Goal: Information Seeking & Learning: Learn about a topic

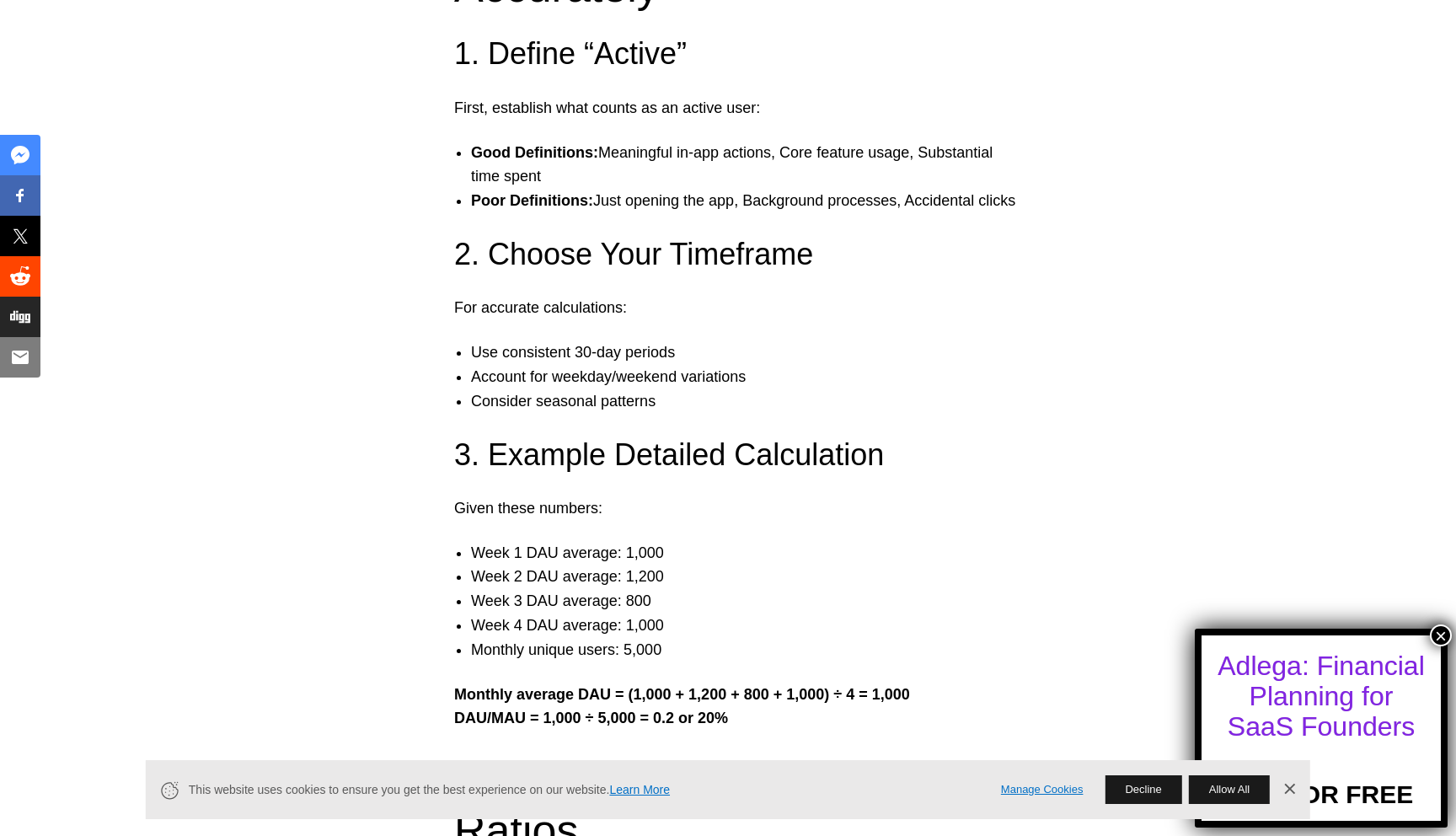
scroll to position [2752, 0]
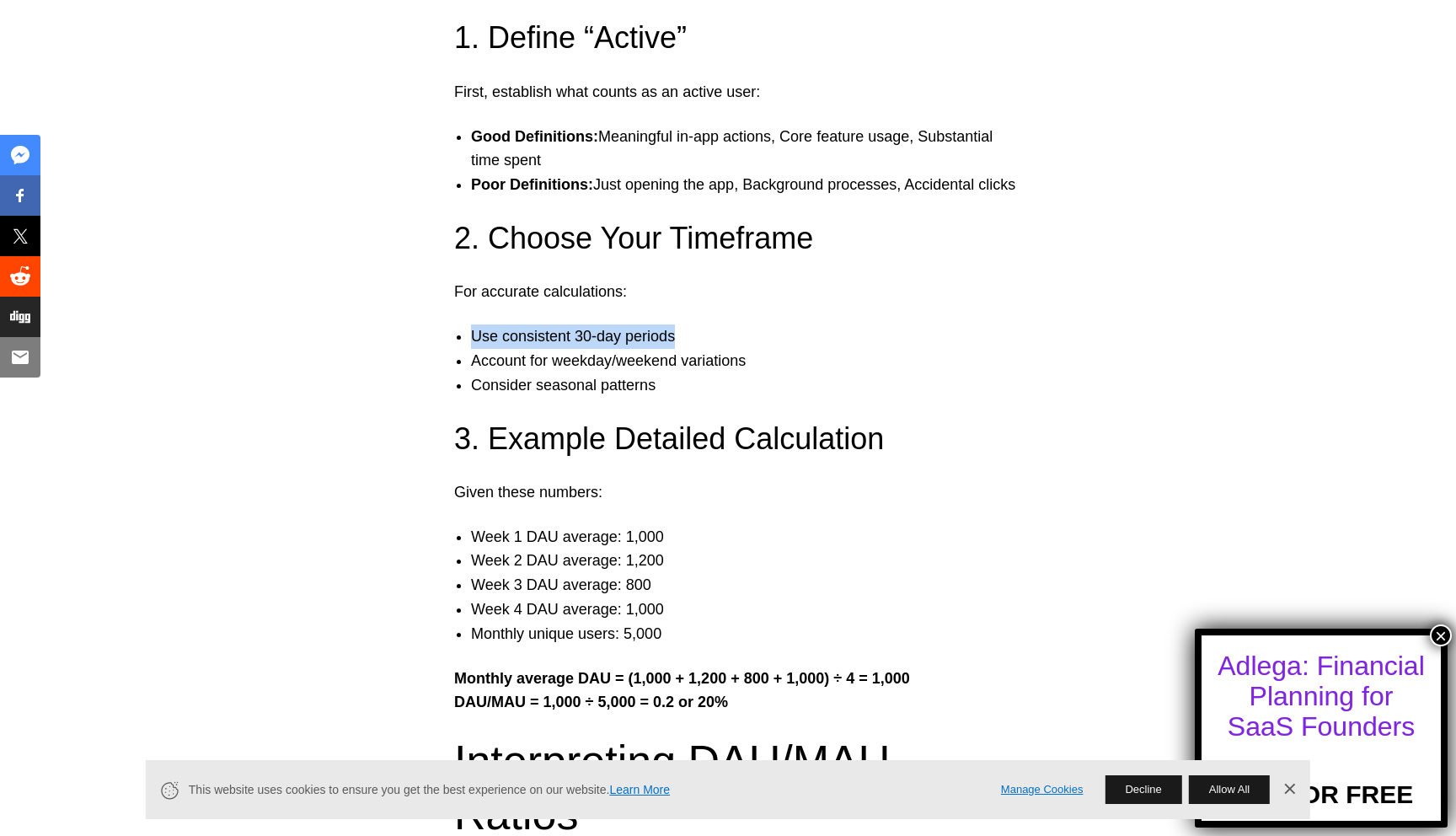
drag, startPoint x: 474, startPoint y: 250, endPoint x: 679, endPoint y: 246, distance: 205.0
click at [681, 325] on li "Use consistent 30-day periods" at bounding box center [744, 337] width 547 height 24
click at [679, 325] on li "Use consistent 30-day periods" at bounding box center [744, 337] width 547 height 24
drag, startPoint x: 633, startPoint y: 258, endPoint x: 470, endPoint y: 258, distance: 163.0
click at [469, 325] on ul "Use consistent 30-day periods Account for weekday/weekend variations Consider s…" at bounding box center [728, 361] width 581 height 72
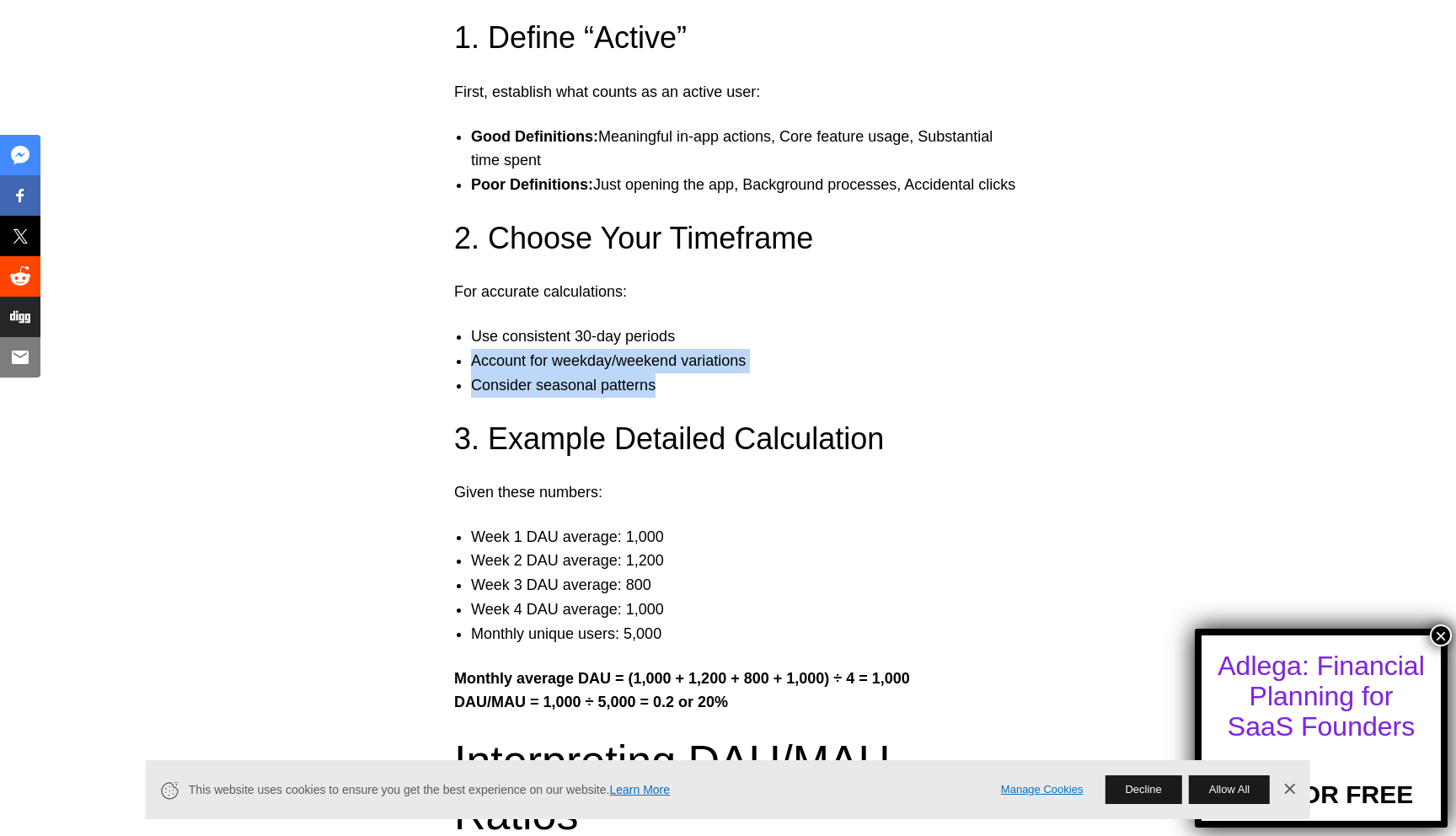
drag, startPoint x: 470, startPoint y: 273, endPoint x: 704, endPoint y: 292, distance: 234.8
click at [704, 325] on ul "Use consistent 30-day periods Account for weekday/weekend variations Consider s…" at bounding box center [728, 361] width 581 height 72
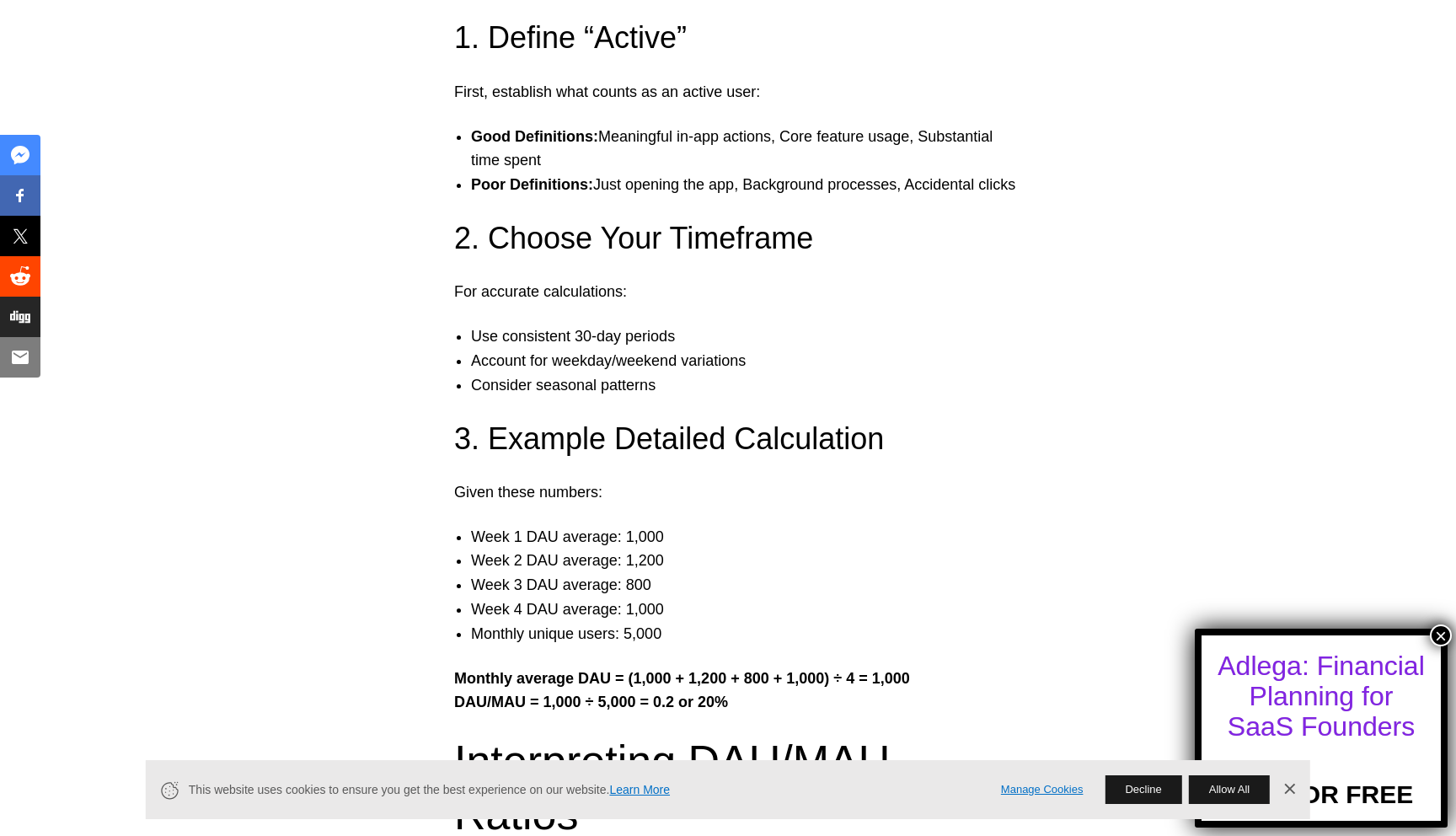
click at [577, 622] on li "Monthly unique users: 5,000" at bounding box center [744, 634] width 547 height 24
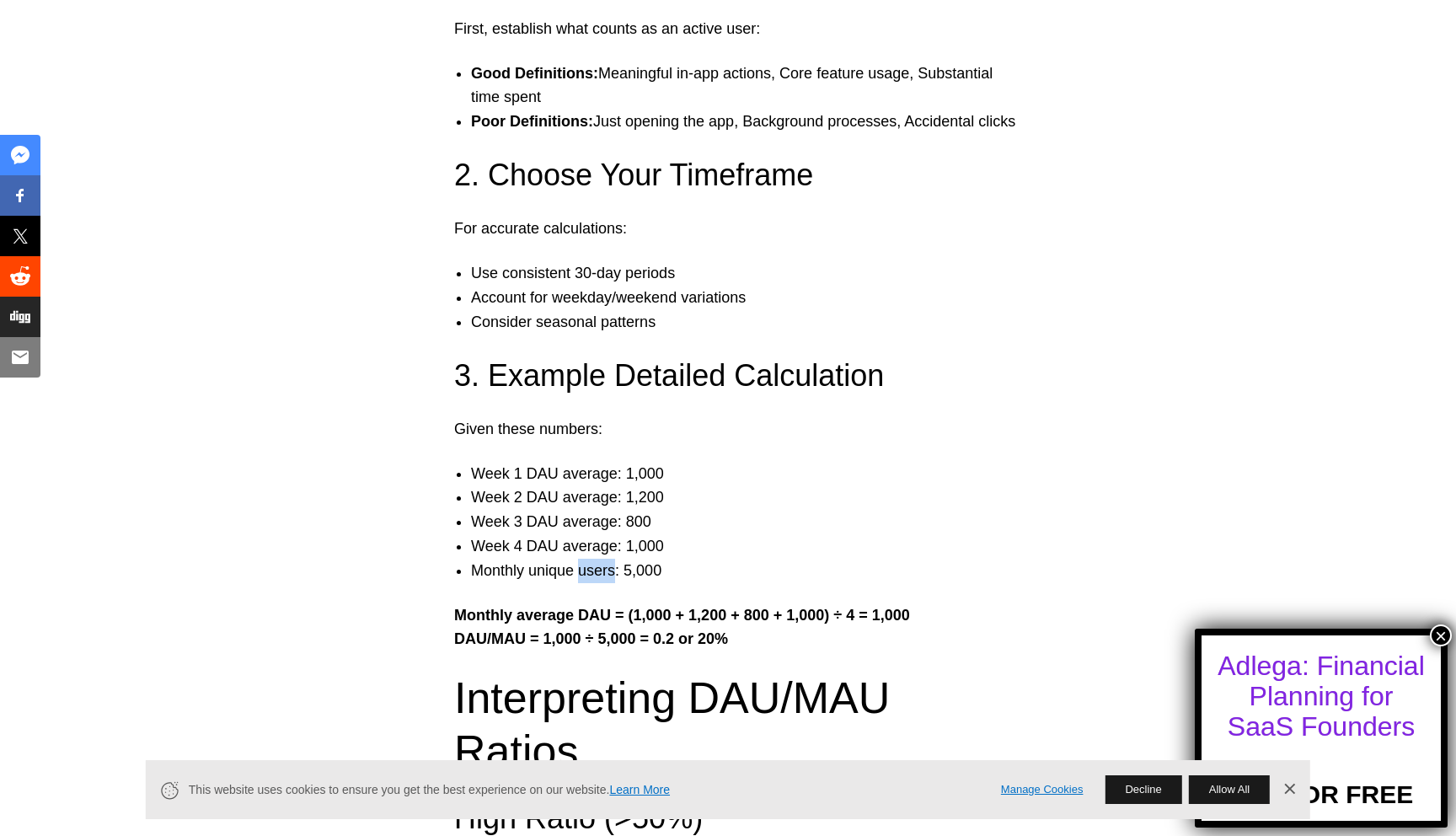
scroll to position [2809, 0]
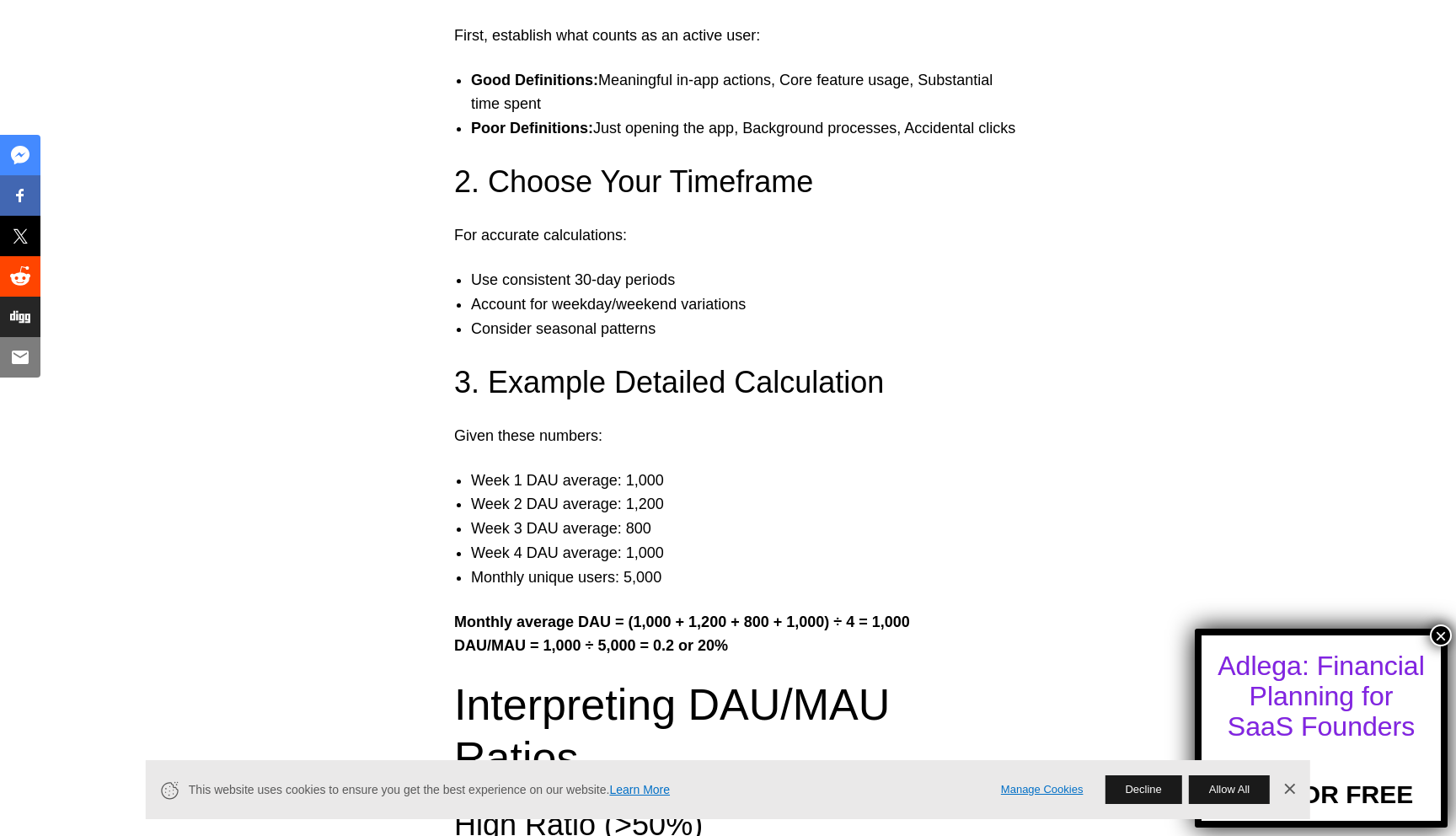
click at [618, 521] on div "What is the DAU/MAU Ratio? Simple Definition: The DAU/MAU ratio compares your D…" at bounding box center [728, 93] width 1456 height 5279
click at [618, 613] on strong "Monthly average DAU = (1,000 + 1,200 + 800 + 1,000) ÷ 4 = 1,000" at bounding box center [681, 621] width 456 height 17
click at [624, 637] on strong "DAU/MAU = 1,000 ÷ 5,000 = 0.2 or 20%" at bounding box center [591, 645] width 274 height 17
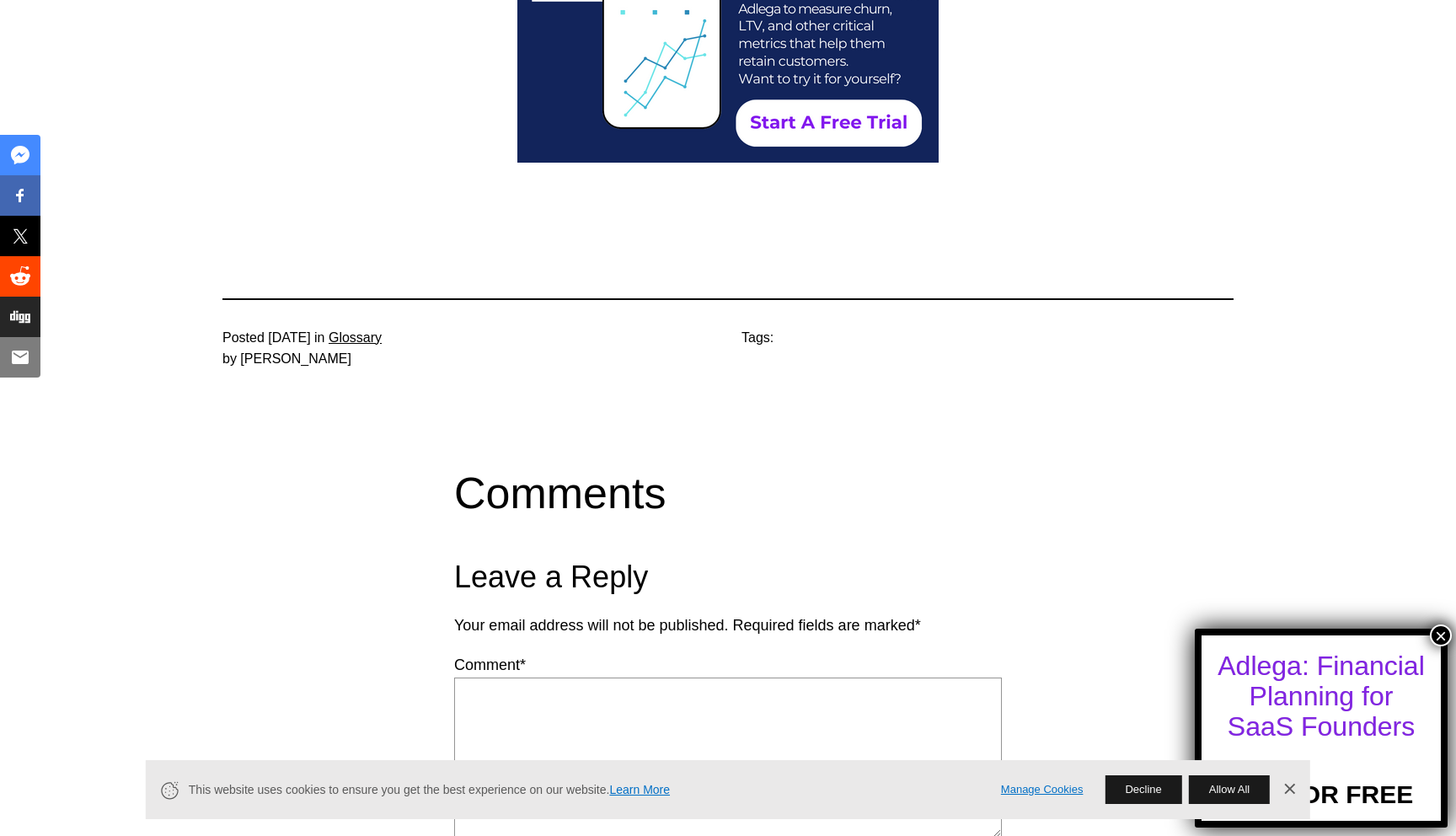
scroll to position [5350, 0]
